Goal: Browse casually

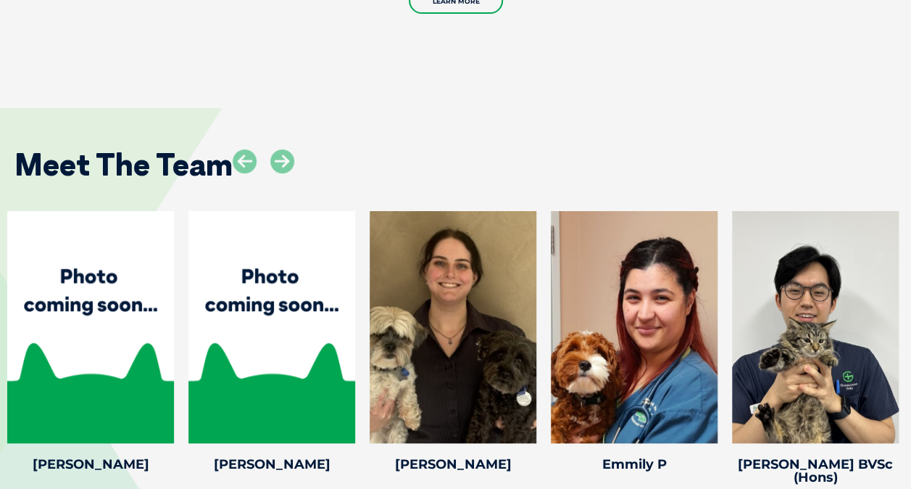
scroll to position [2898, 0]
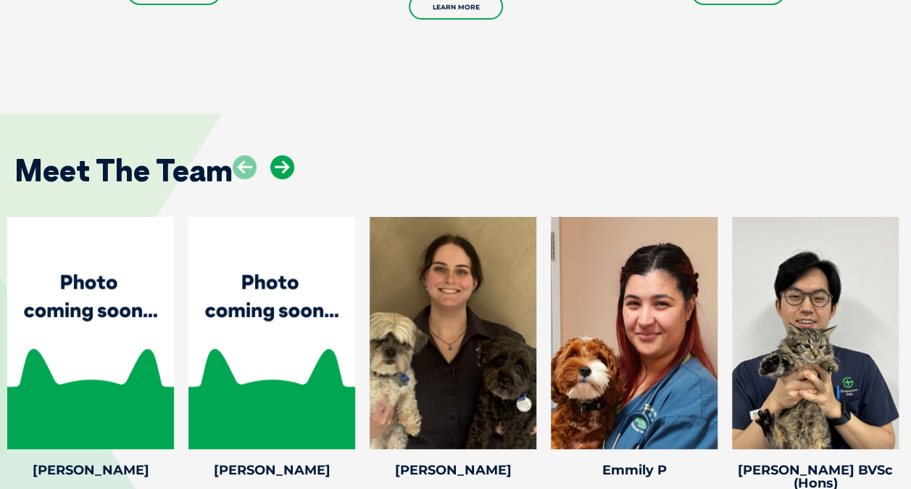
click at [290, 155] on icon at bounding box center [282, 167] width 24 height 24
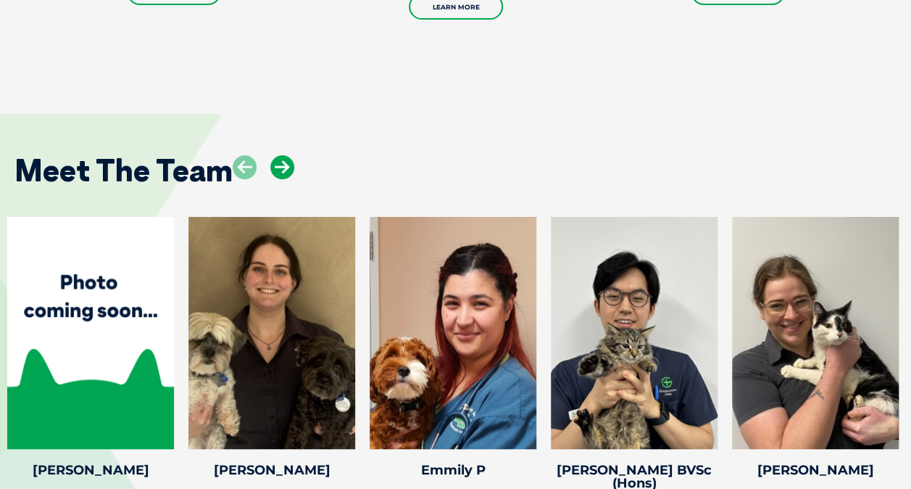
click at [290, 155] on icon at bounding box center [282, 167] width 24 height 24
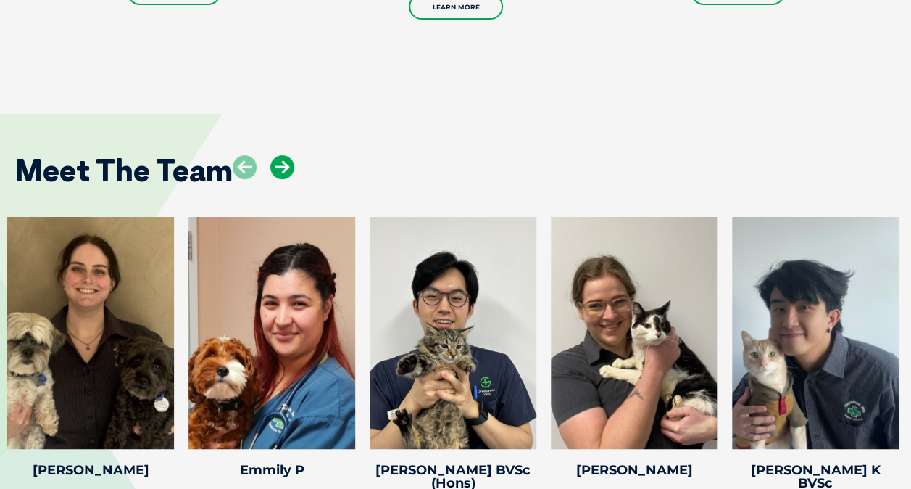
click at [289, 155] on icon at bounding box center [282, 167] width 24 height 24
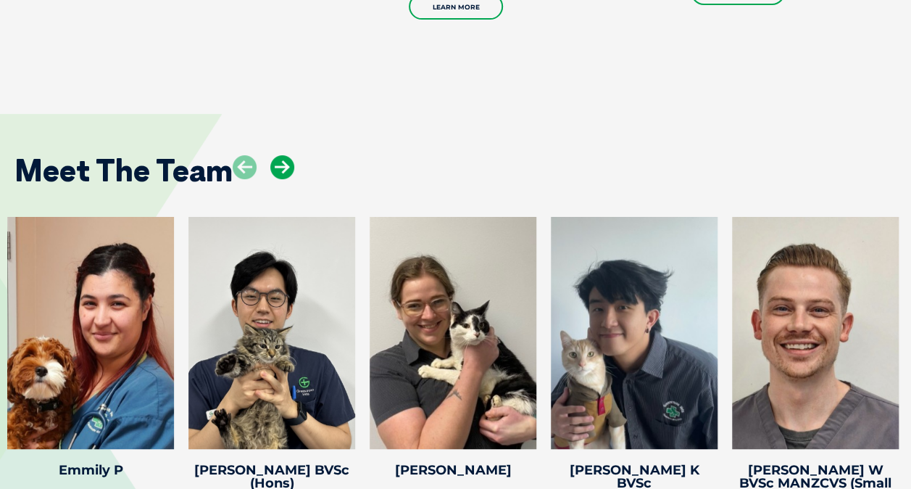
click at [289, 155] on icon at bounding box center [282, 167] width 24 height 24
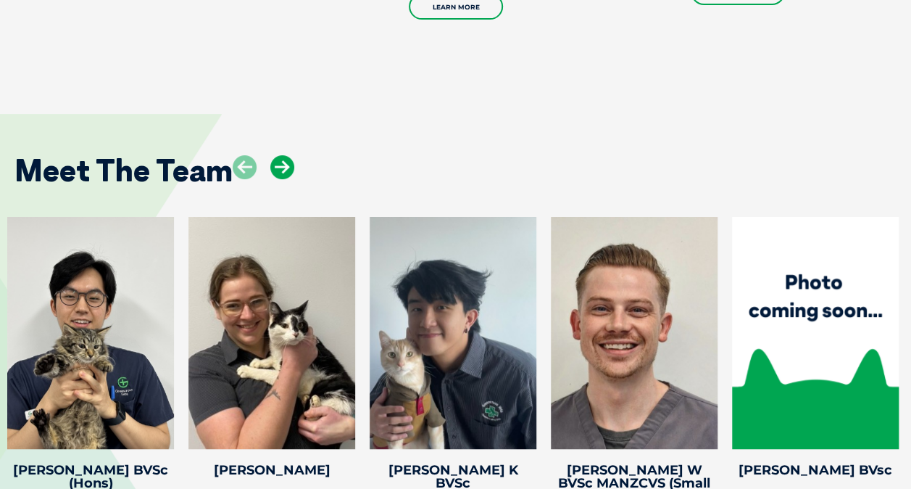
click at [289, 155] on icon at bounding box center [282, 167] width 24 height 24
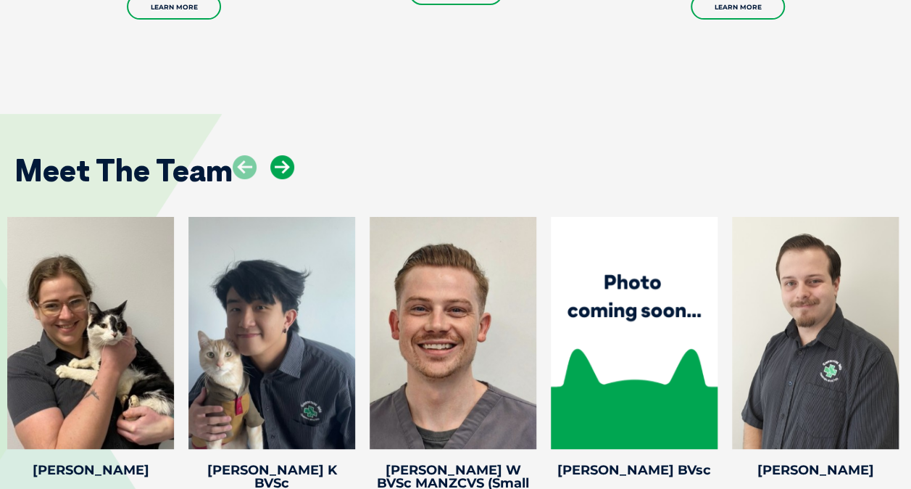
click at [292, 155] on icon at bounding box center [282, 167] width 24 height 24
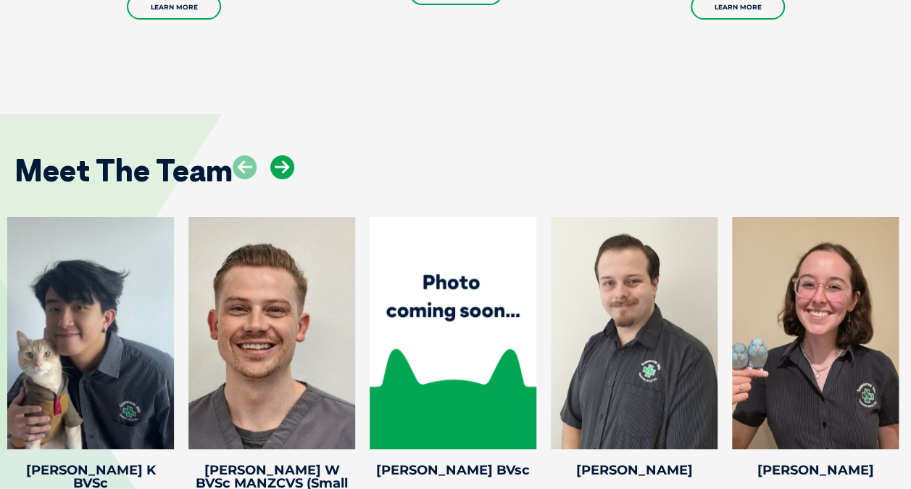
click at [291, 155] on icon at bounding box center [282, 167] width 24 height 24
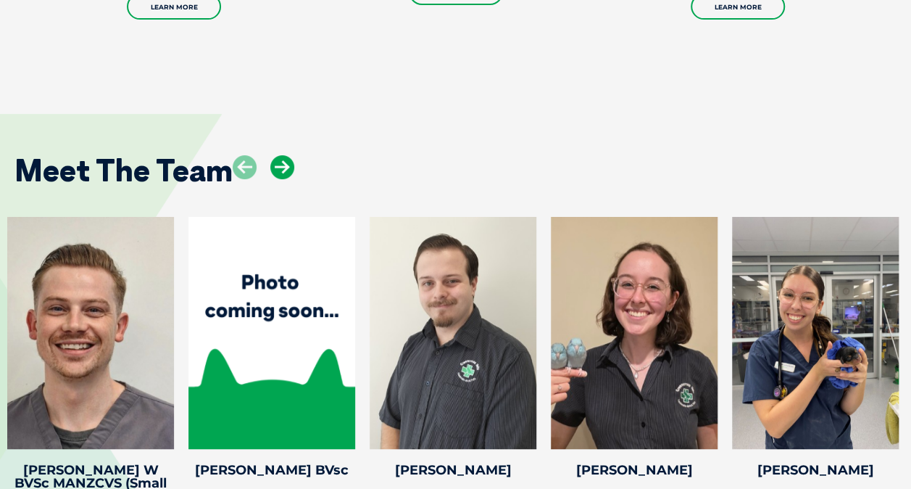
click at [291, 155] on icon at bounding box center [282, 167] width 24 height 24
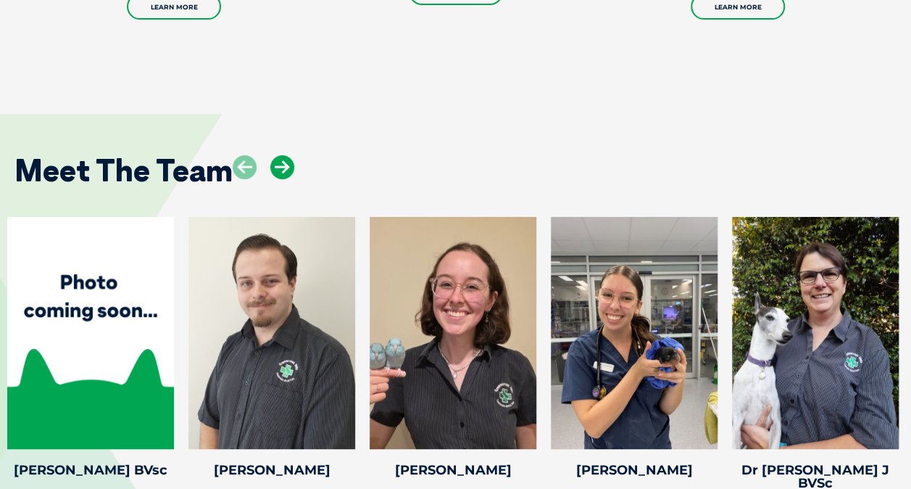
click at [291, 155] on icon at bounding box center [282, 167] width 24 height 24
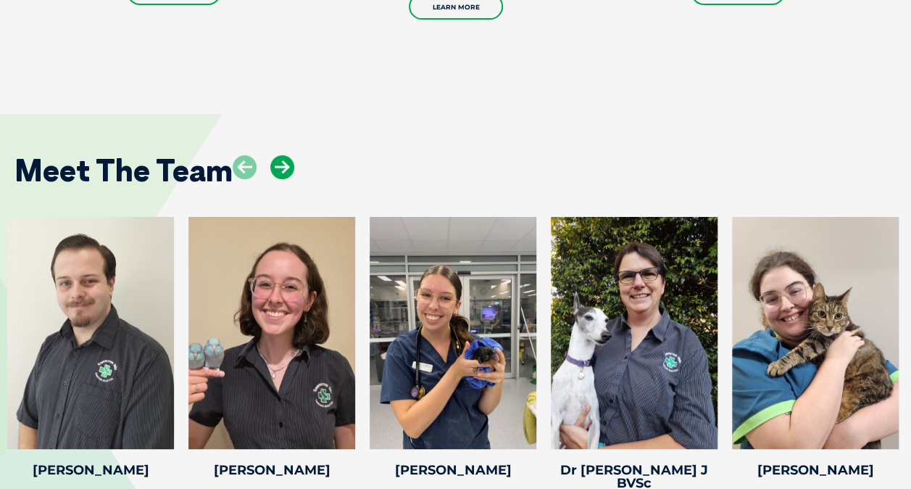
click at [291, 155] on icon at bounding box center [282, 167] width 24 height 24
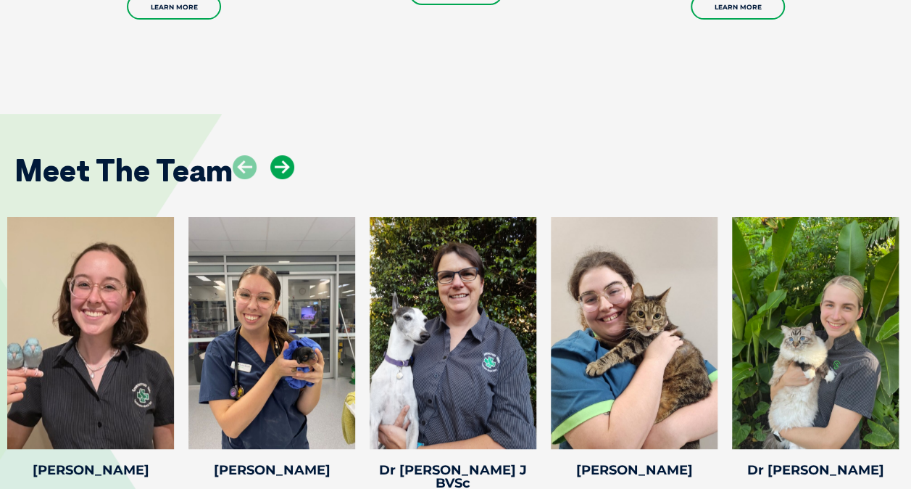
click at [291, 155] on icon at bounding box center [282, 167] width 24 height 24
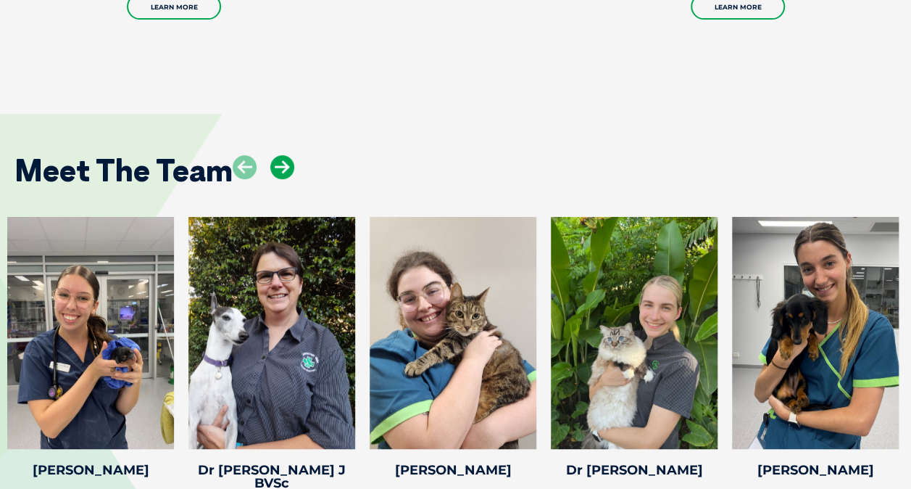
click at [288, 155] on icon at bounding box center [282, 167] width 24 height 24
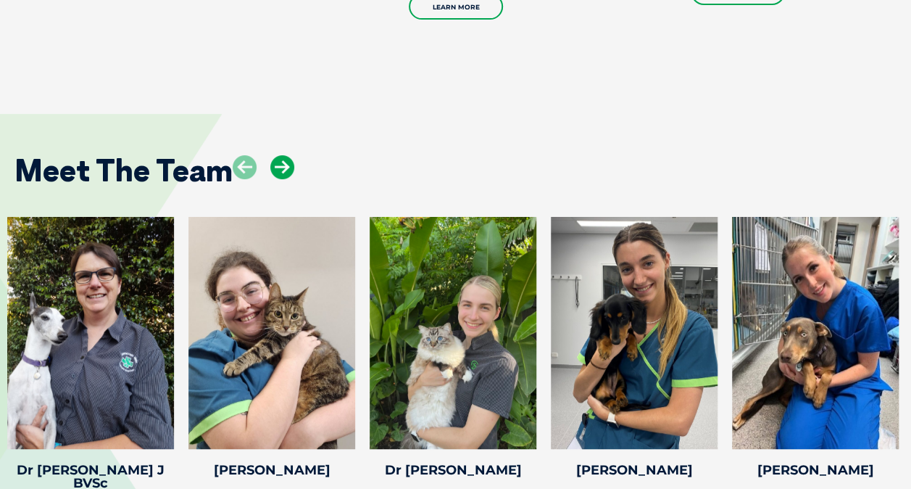
click at [289, 155] on icon at bounding box center [282, 167] width 24 height 24
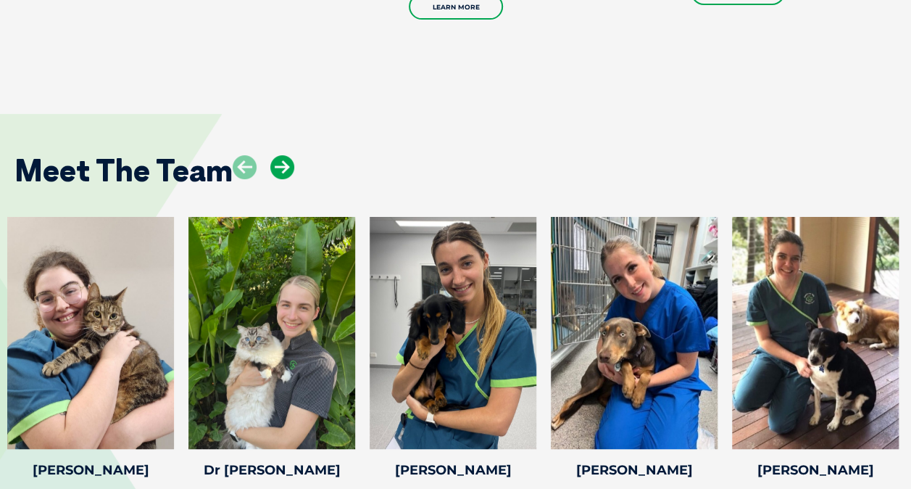
click at [292, 155] on icon at bounding box center [282, 167] width 24 height 24
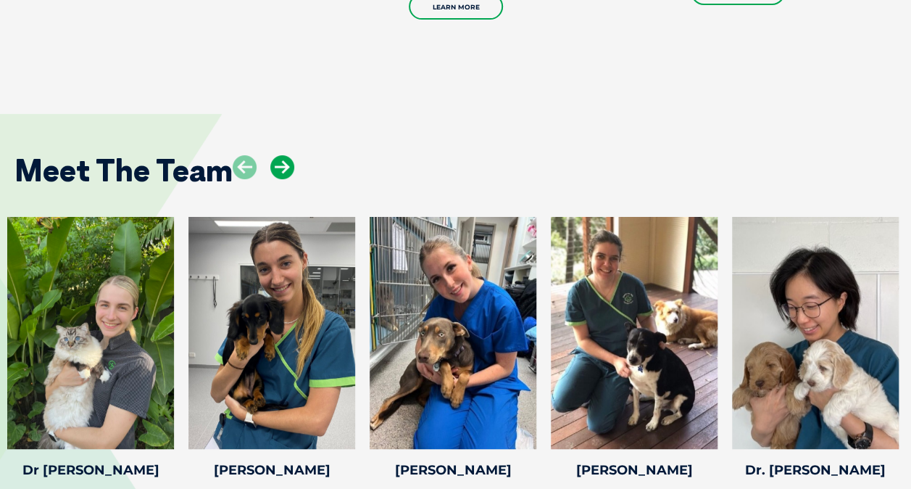
click at [294, 155] on icon at bounding box center [282, 167] width 24 height 24
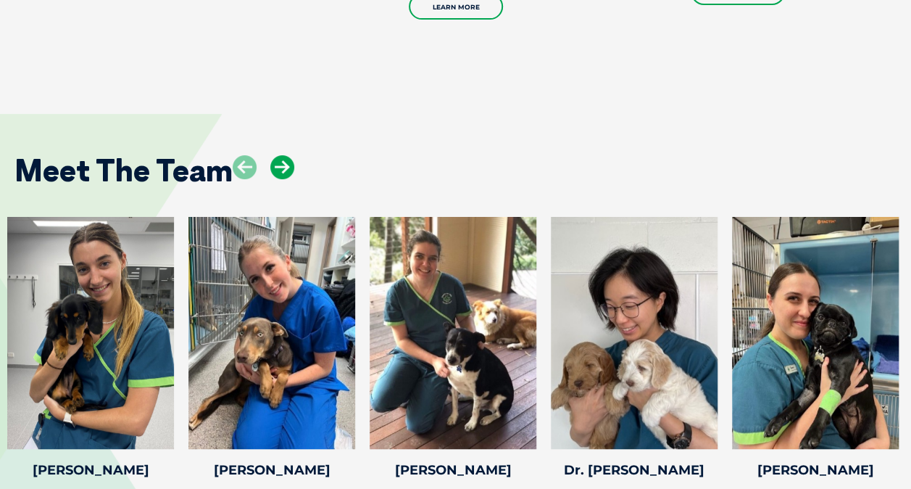
click at [294, 155] on icon at bounding box center [282, 167] width 24 height 24
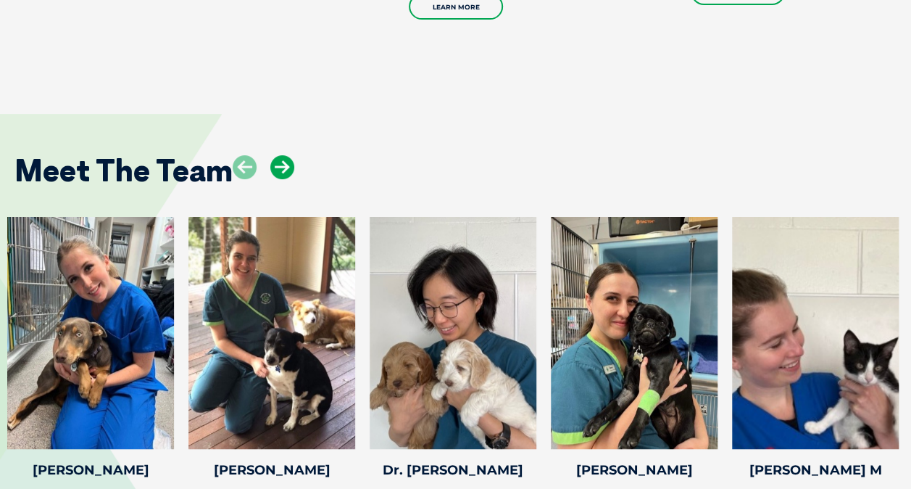
click at [294, 155] on icon at bounding box center [282, 167] width 24 height 24
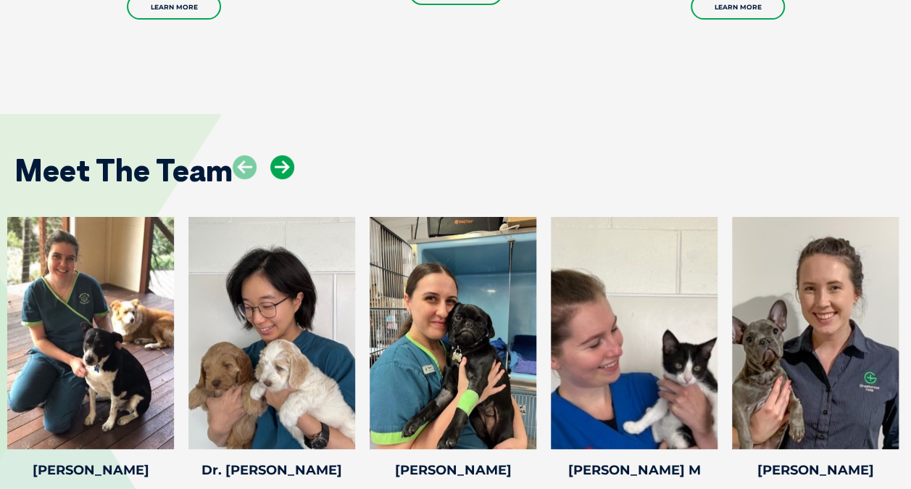
click at [294, 155] on icon at bounding box center [282, 167] width 24 height 24
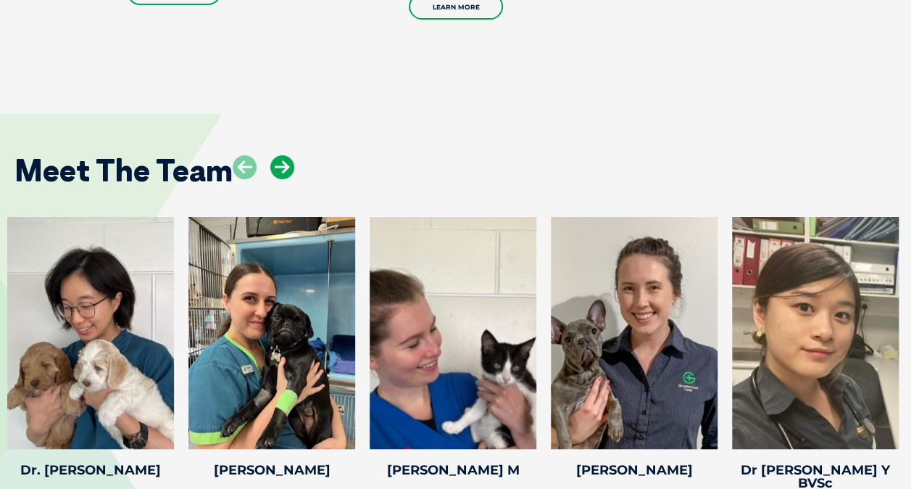
click at [279, 155] on icon at bounding box center [282, 167] width 24 height 24
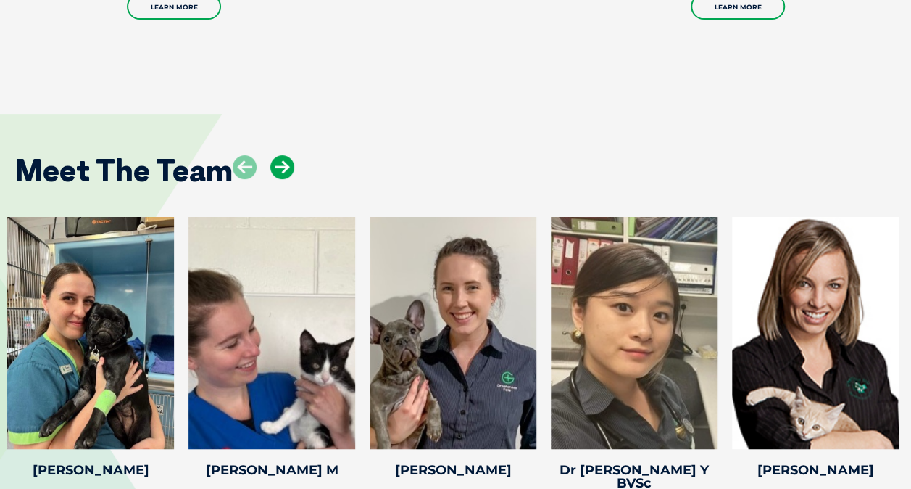
click at [280, 155] on icon at bounding box center [282, 167] width 24 height 24
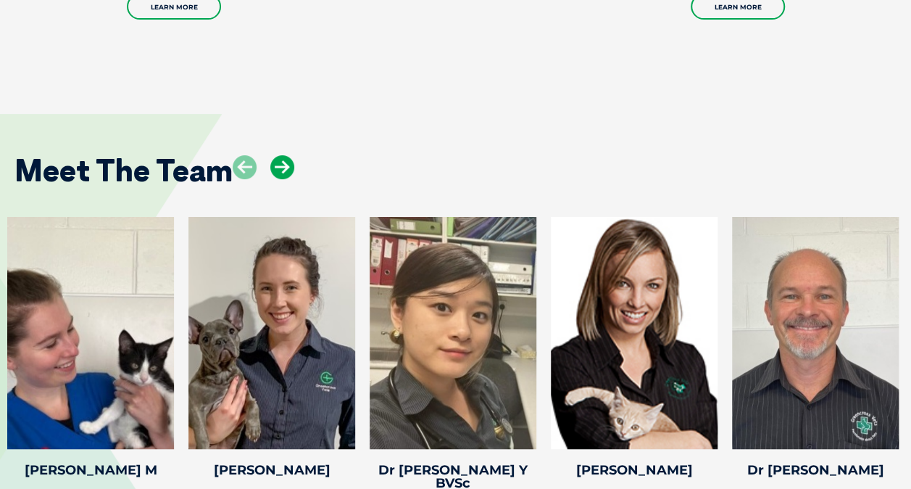
click at [280, 155] on icon at bounding box center [282, 167] width 24 height 24
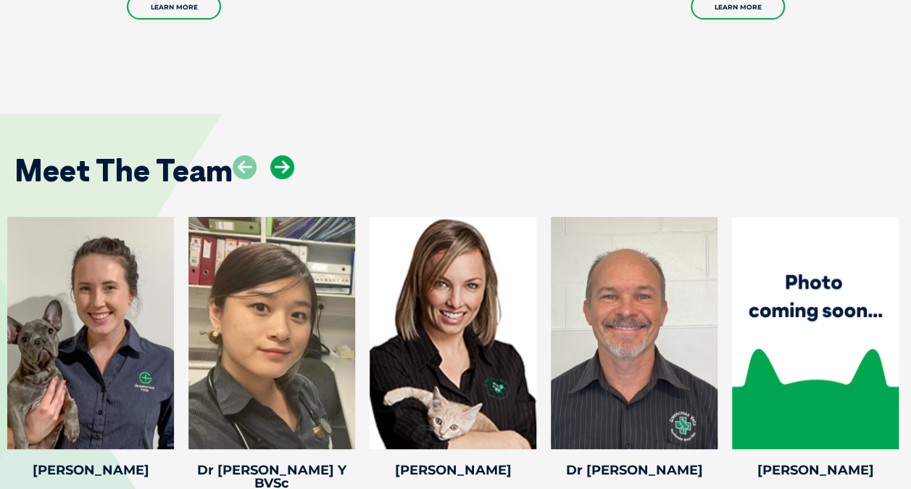
click at [280, 155] on icon at bounding box center [282, 167] width 24 height 24
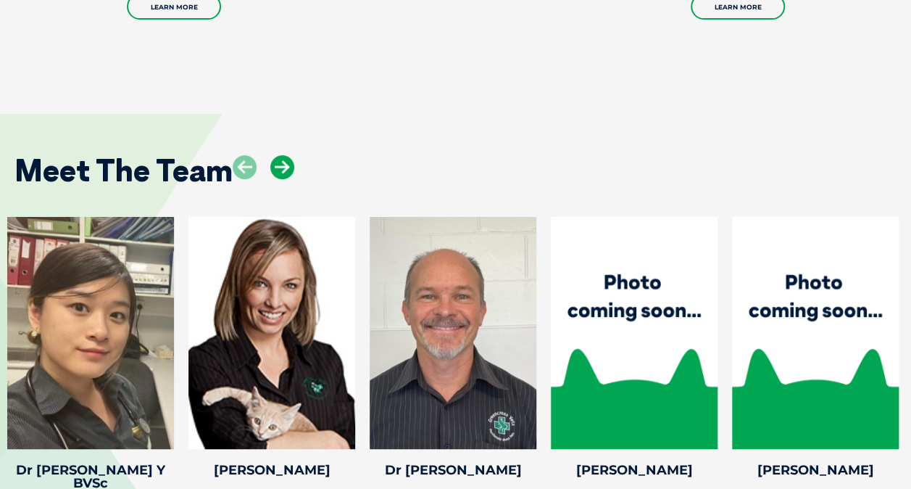
click at [280, 155] on icon at bounding box center [282, 167] width 24 height 24
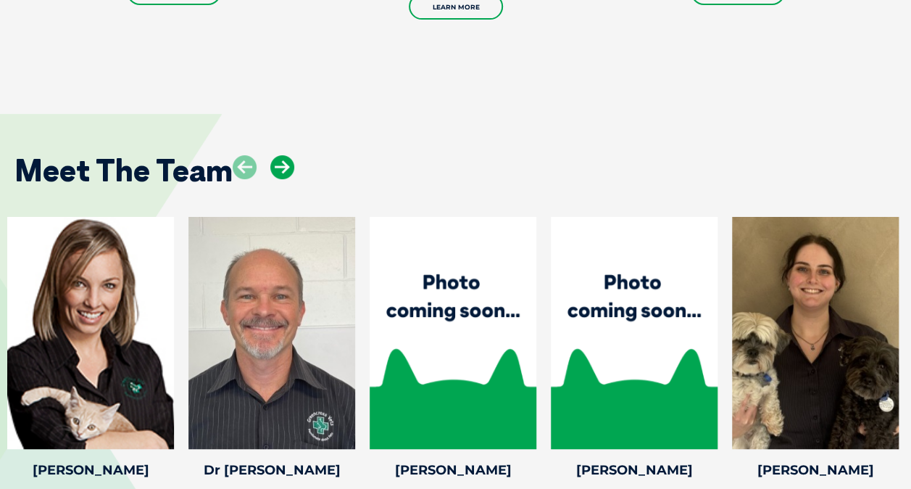
click at [288, 155] on icon at bounding box center [282, 167] width 24 height 24
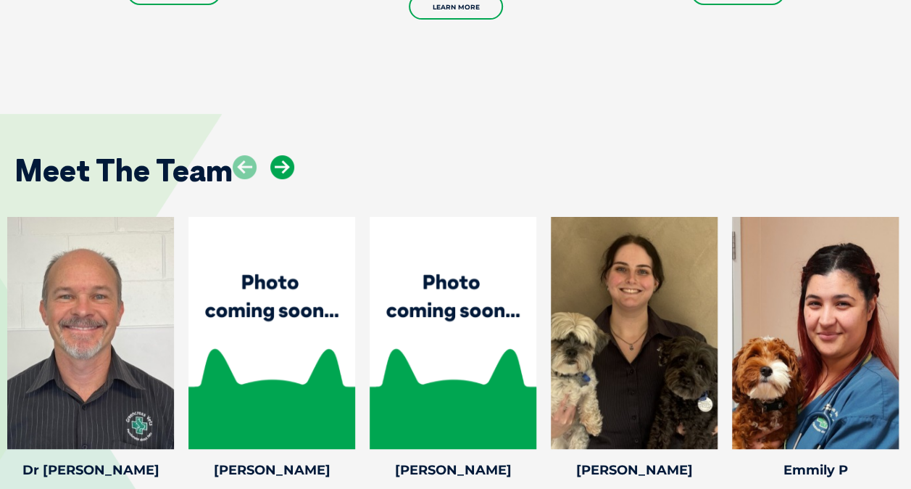
click at [288, 155] on icon at bounding box center [282, 167] width 24 height 24
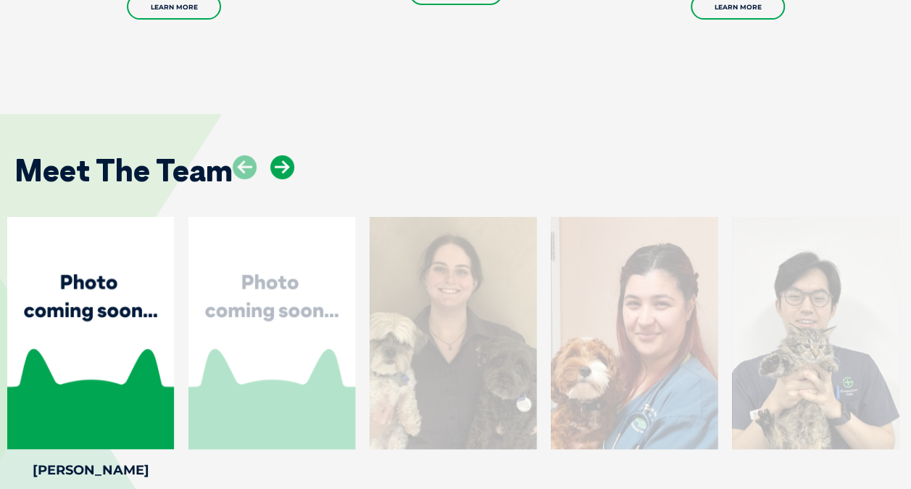
click at [288, 155] on icon at bounding box center [282, 167] width 24 height 24
